Goal: Task Accomplishment & Management: Use online tool/utility

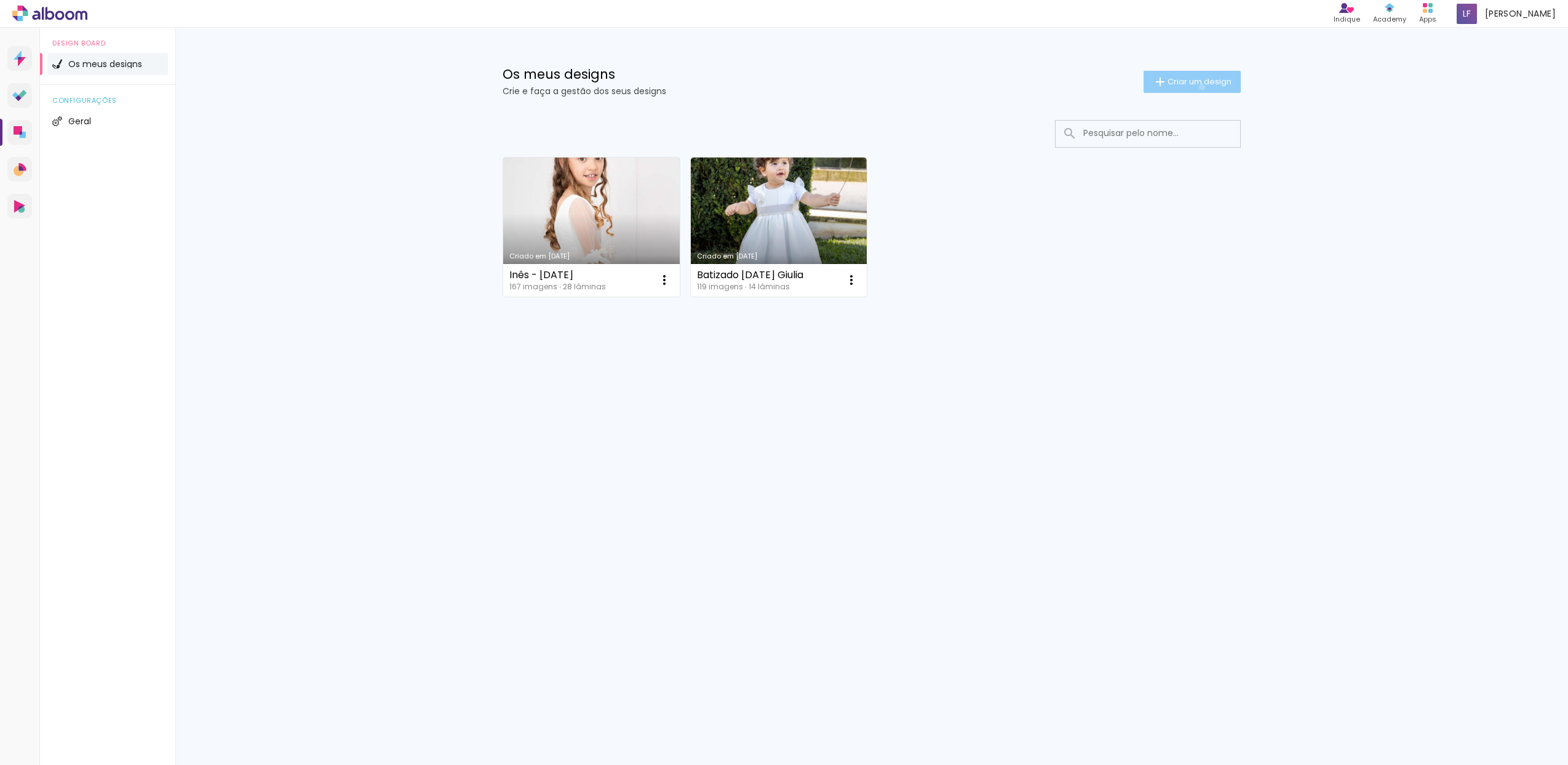
click at [1200, 86] on span "Criar um design" at bounding box center [1200, 81] width 64 height 8
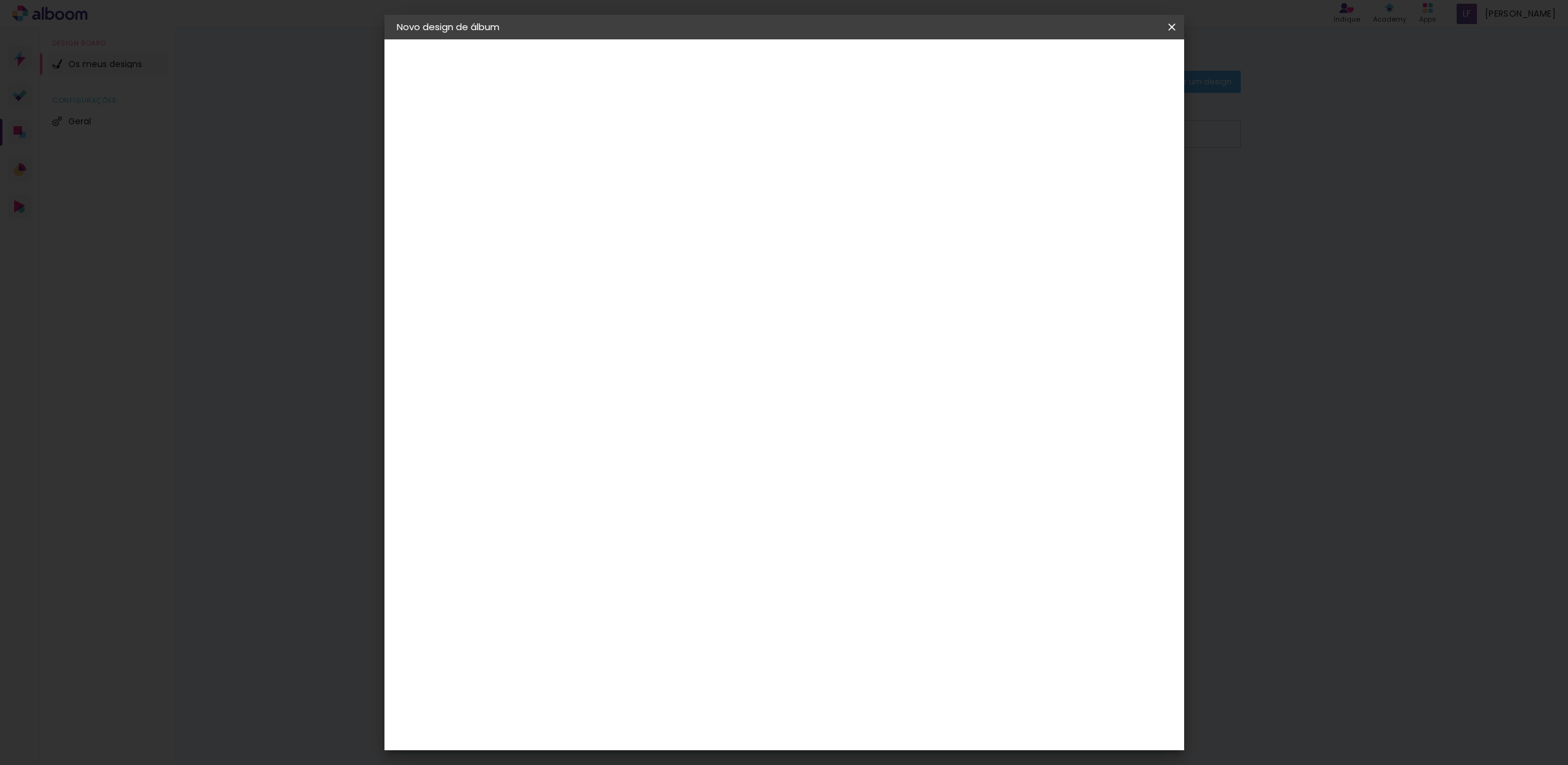
click at [598, 156] on input at bounding box center [598, 165] width 0 height 19
type input "Comunhão Lourenço"
type paper-input "Comunhão Lourenço"
click at [0, 0] on slot "Avançar" at bounding box center [0, 0] width 0 height 0
click at [778, 68] on div "Voltar Avançar" at bounding box center [717, 65] width 122 height 21
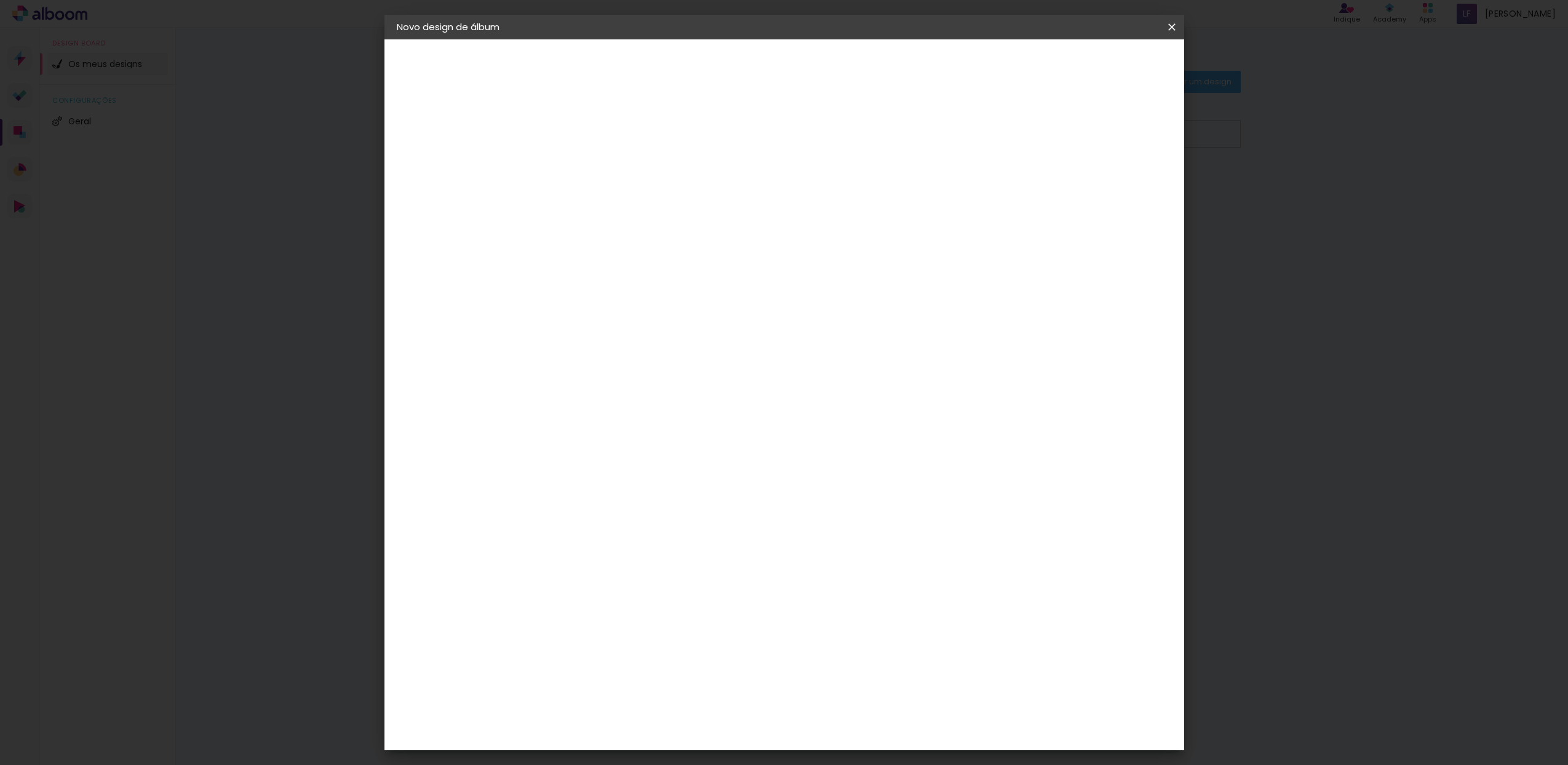
click at [0, 0] on slot "Tamanho Livre" at bounding box center [0, 0] width 0 height 0
click at [0, 0] on slot "Avançar" at bounding box center [0, 0] width 0 height 0
click at [553, 350] on input "30" at bounding box center [559, 349] width 32 height 18
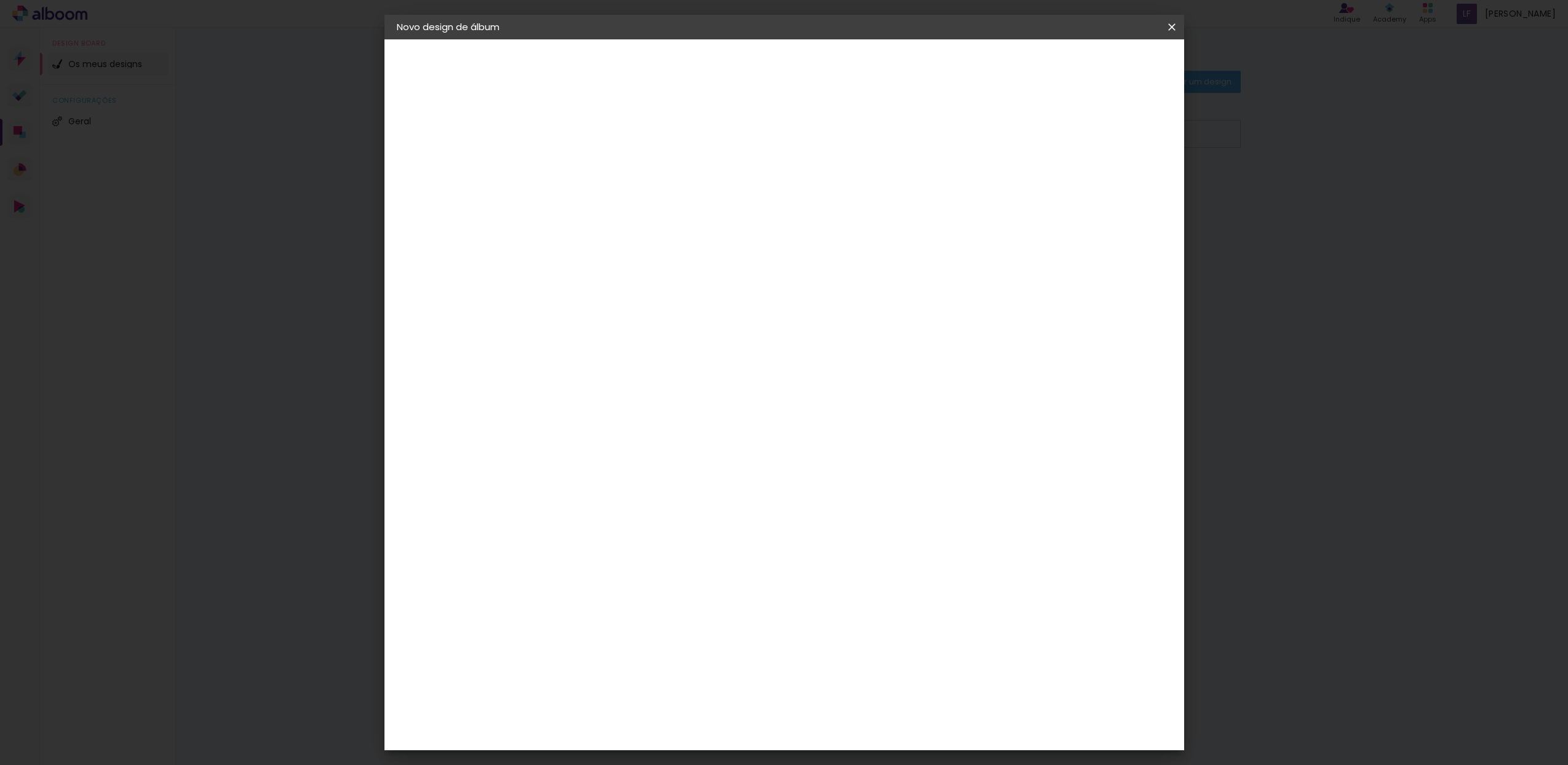
type input "25"
type paper-input "25"
click at [720, 200] on div "30 cm" at bounding box center [739, 193] width 241 height 31
click at [721, 198] on span "30" at bounding box center [732, 192] width 20 height 18
click at [723, 196] on span "30" at bounding box center [732, 192] width 20 height 18
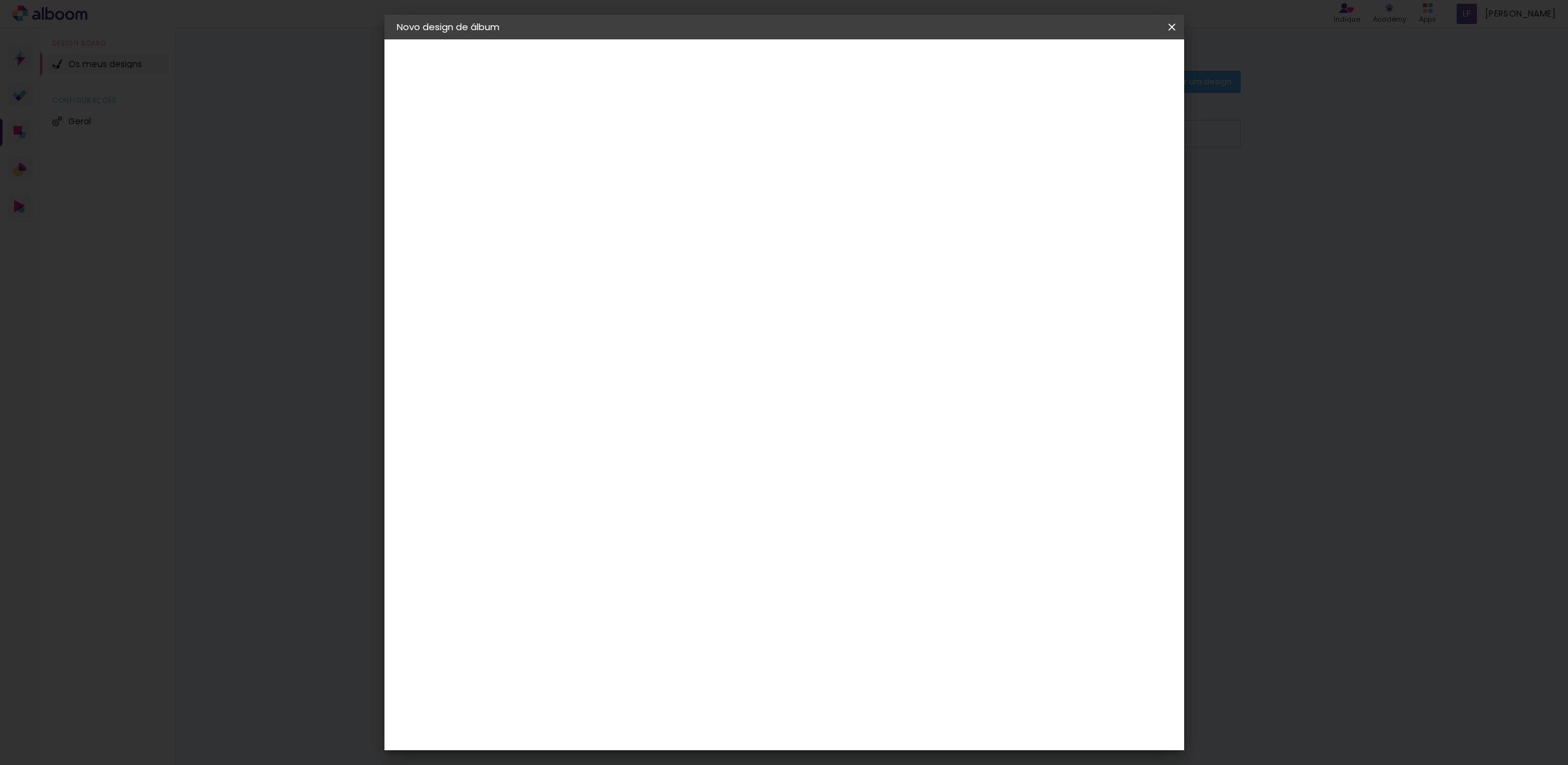
click at [723, 196] on span "30" at bounding box center [732, 192] width 20 height 18
click at [844, 473] on input "60" at bounding box center [852, 473] width 32 height 18
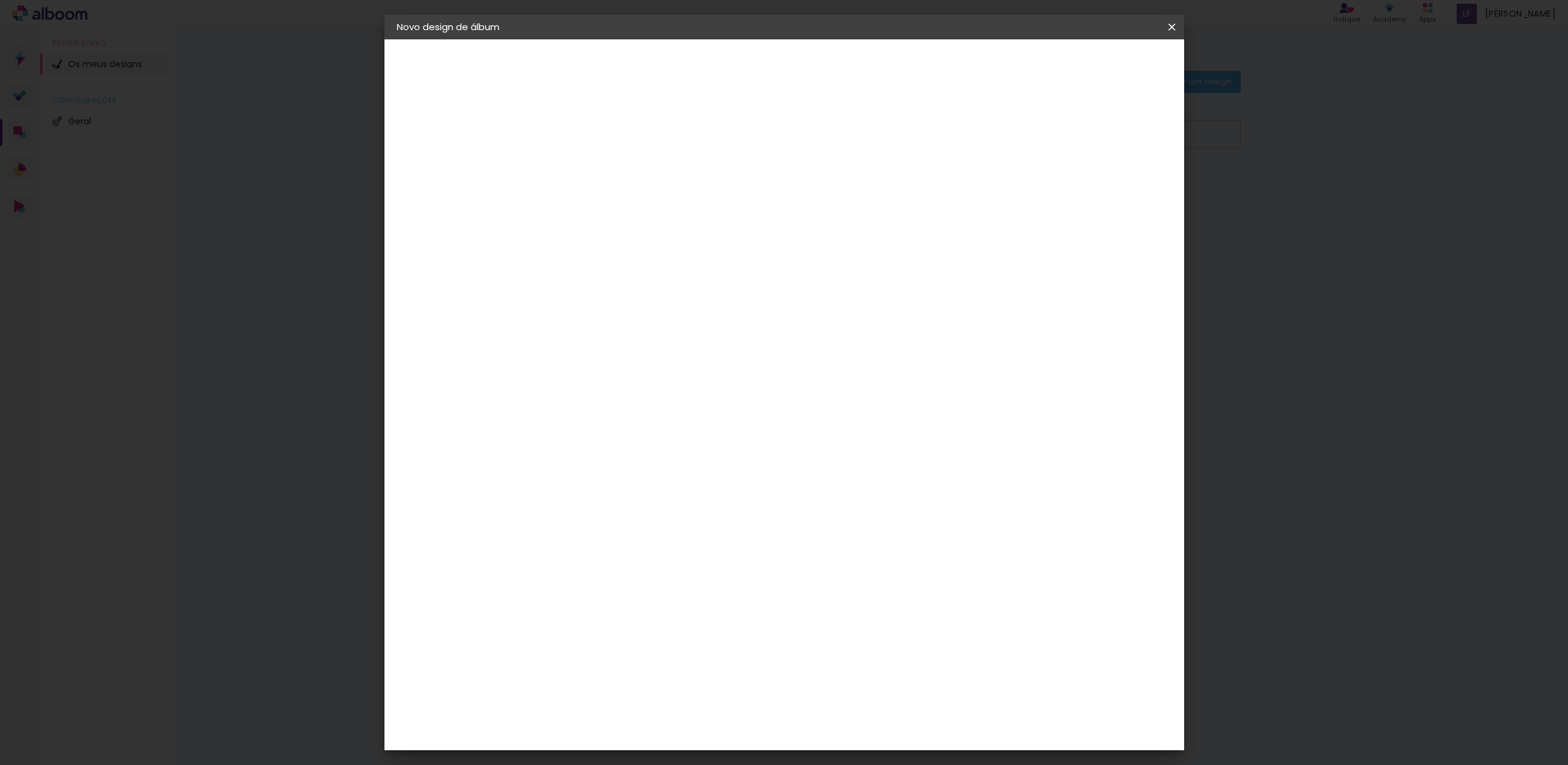
type input "50"
type paper-input "50"
click at [1116, 137] on div "25 cm cm cm mm A maioria dos laboratórios sugere 5mm de margem." at bounding box center [835, 88] width 581 height 98
click at [727, 103] on div "25 cm cm cm mm A maioria dos laboratórios sugere 5mm de margem." at bounding box center [835, 88] width 581 height 98
drag, startPoint x: 712, startPoint y: 233, endPoint x: 723, endPoint y: 312, distance: 79.8
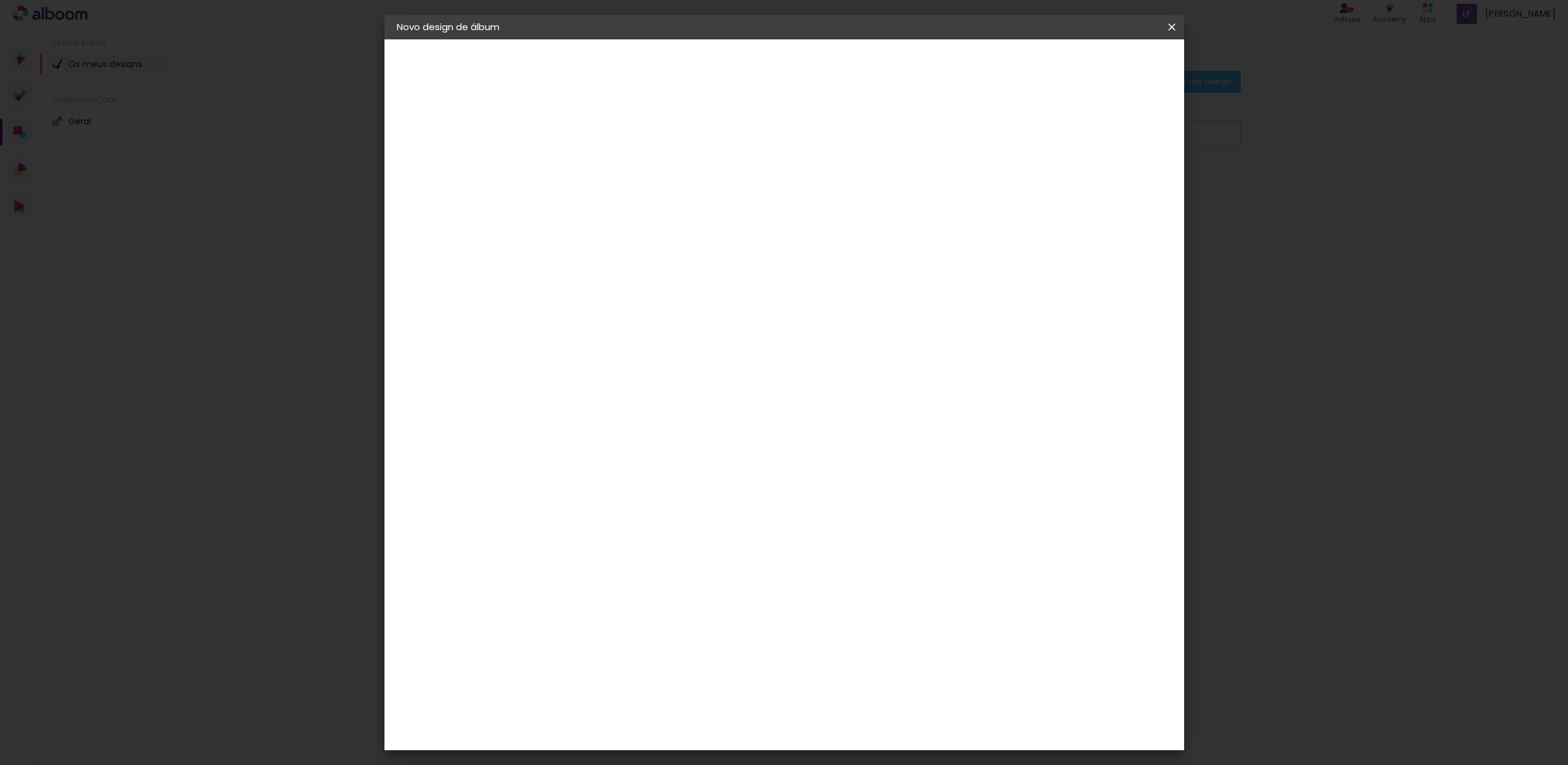
click at [723, 312] on div at bounding box center [716, 286] width 156 height 103
drag, startPoint x: 723, startPoint y: 312, endPoint x: 725, endPoint y: 365, distance: 53.0
click at [724, 137] on div "25 cm cm cm mm A maioria dos laboratórios sugere 5mm de margem." at bounding box center [835, 88] width 581 height 98
drag, startPoint x: 793, startPoint y: 363, endPoint x: 779, endPoint y: 482, distance: 119.8
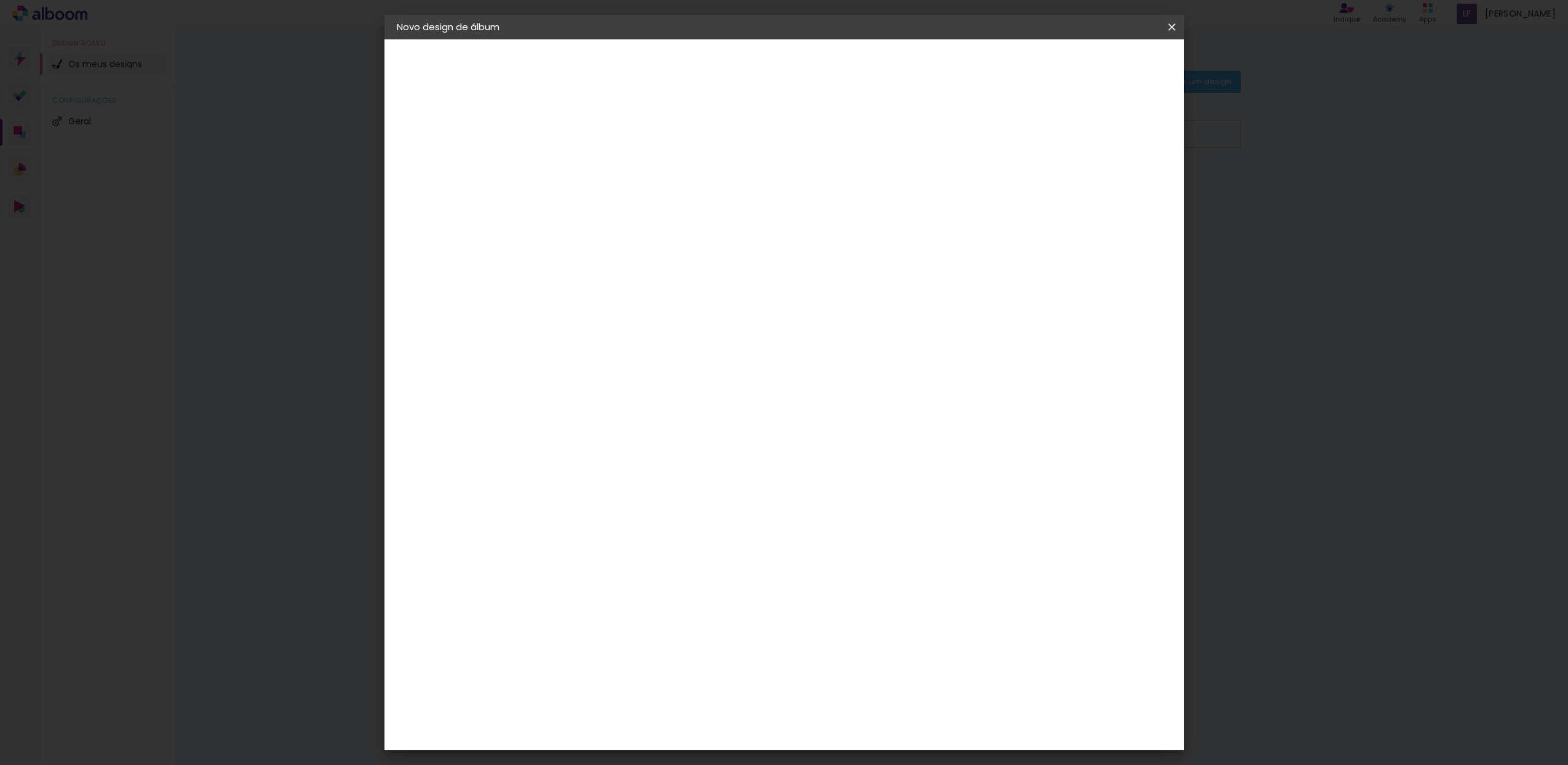
click at [779, 254] on div "25 cm cm cm mm A maioria dos laboratórios sugere 5mm de margem." at bounding box center [835, 204] width 581 height 98
drag, startPoint x: 812, startPoint y: 389, endPoint x: 827, endPoint y: 339, distance: 52.2
click at [825, 333] on quentale-layouter at bounding box center [835, 351] width 483 height 241
click at [0, 0] on slot "Mostrar margem" at bounding box center [0, 0] width 0 height 0
type paper-checkbox "on"
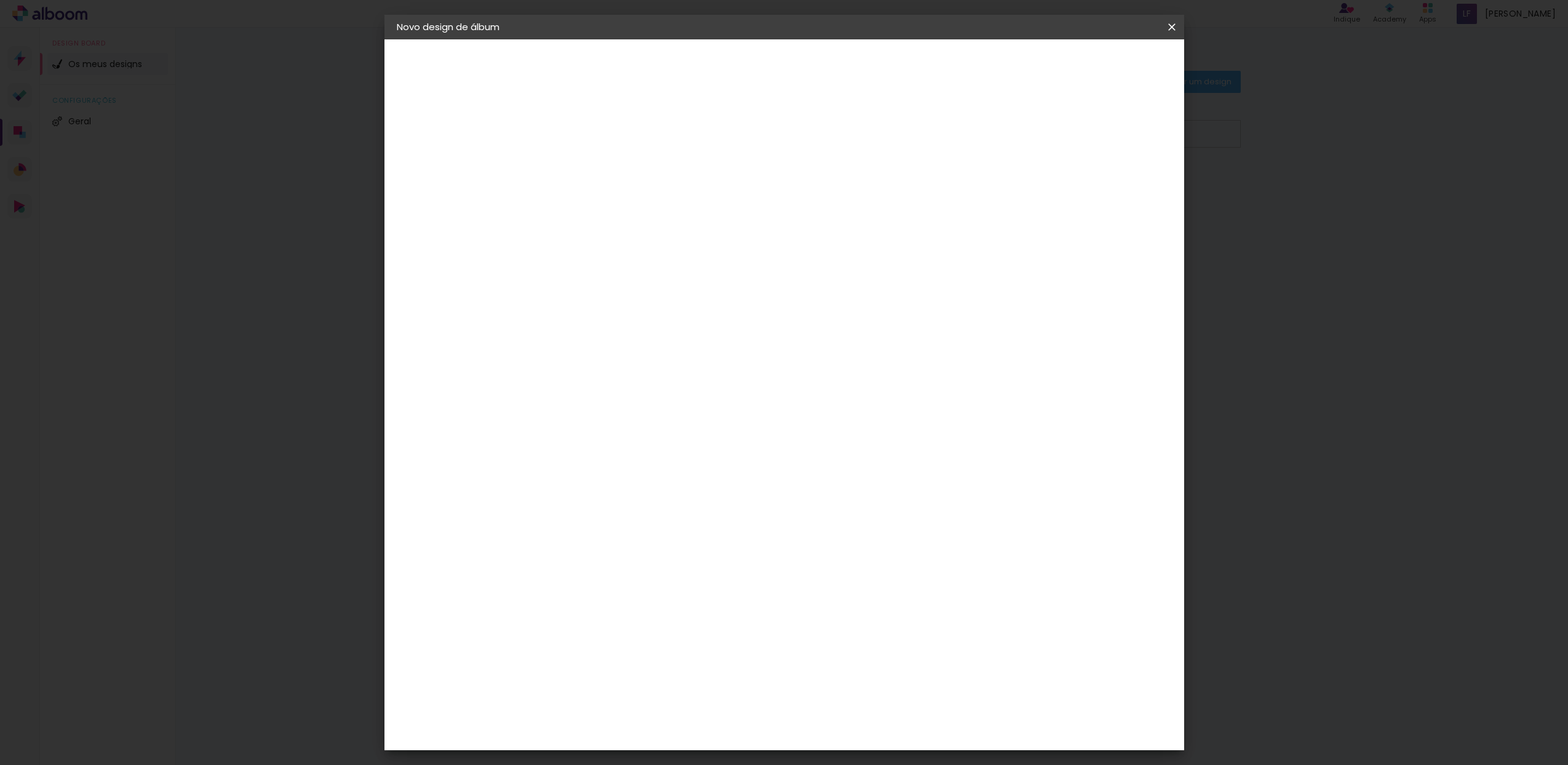
click at [0, 0] on slot "Mostrar margem" at bounding box center [0, 0] width 0 height 0
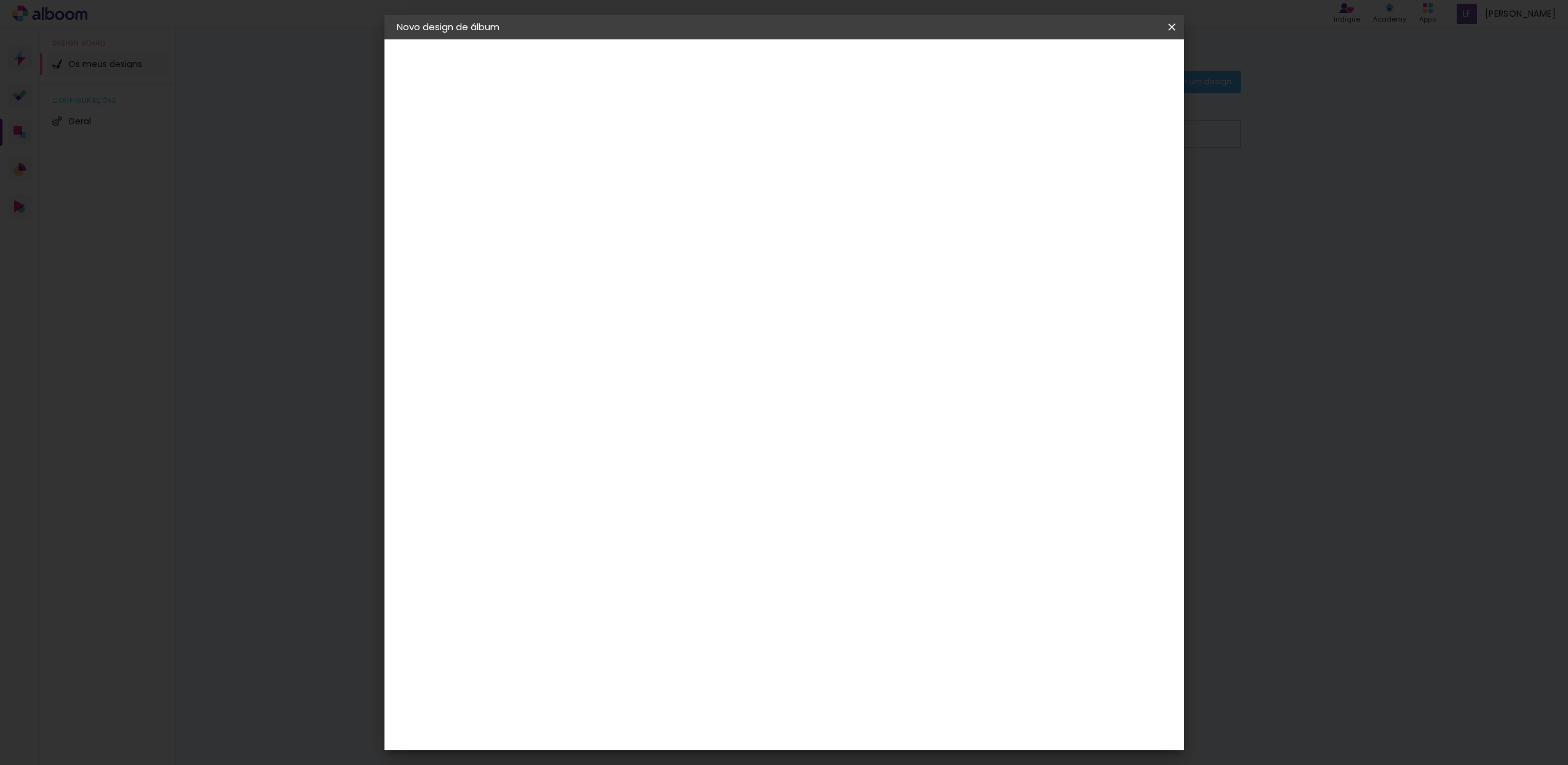
click at [0, 0] on slot "Mostrar margem" at bounding box center [0, 0] width 0 height 0
click at [1095, 64] on span "Iniciar design" at bounding box center [1067, 65] width 56 height 9
